Goal: Information Seeking & Learning: Compare options

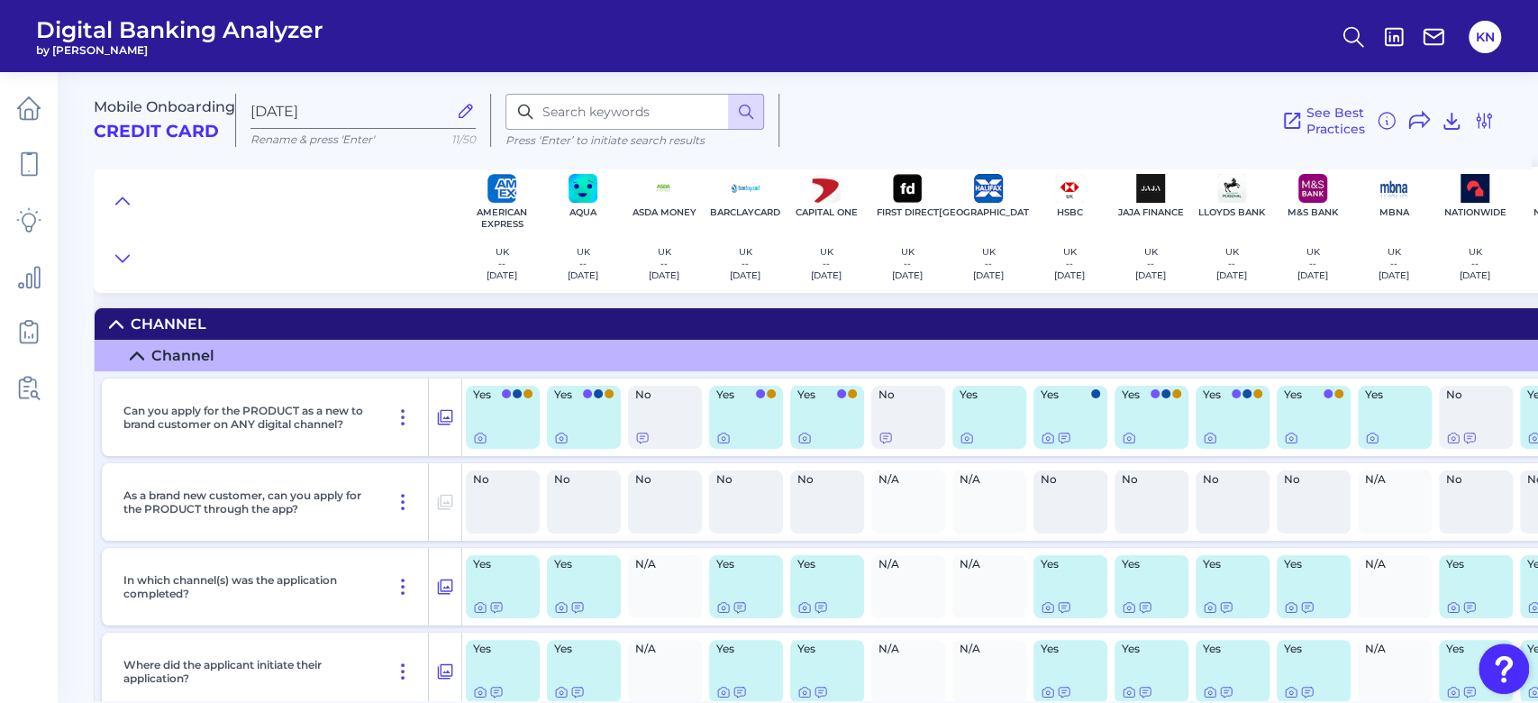
scroll to position [3103, 522]
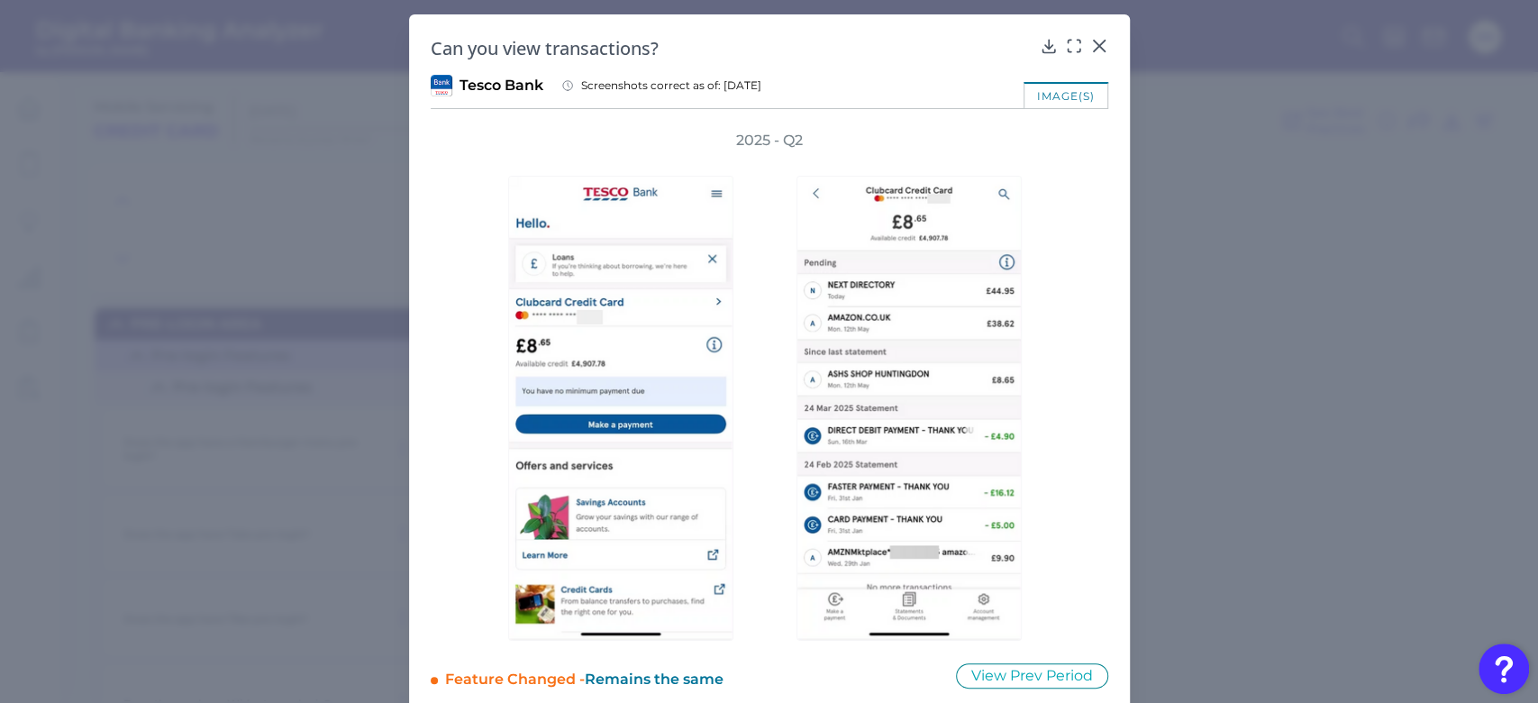
scroll to position [5405, 0]
click at [1094, 46] on icon at bounding box center [1098, 46] width 11 height 11
